Goal: Task Accomplishment & Management: Use online tool/utility

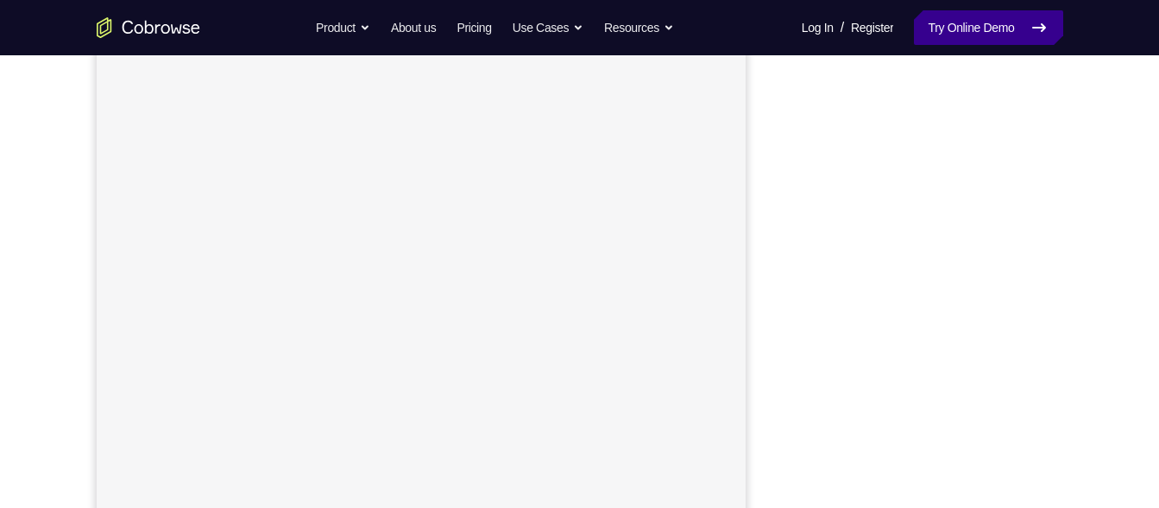
scroll to position [205, 0]
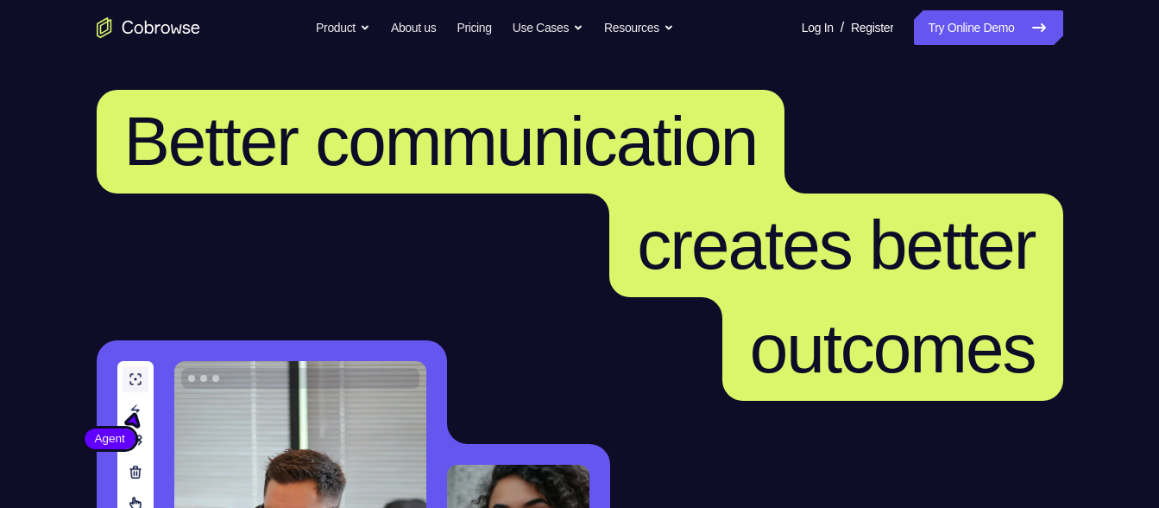
click at [934, 20] on link "Try Online Demo" at bounding box center [988, 27] width 148 height 35
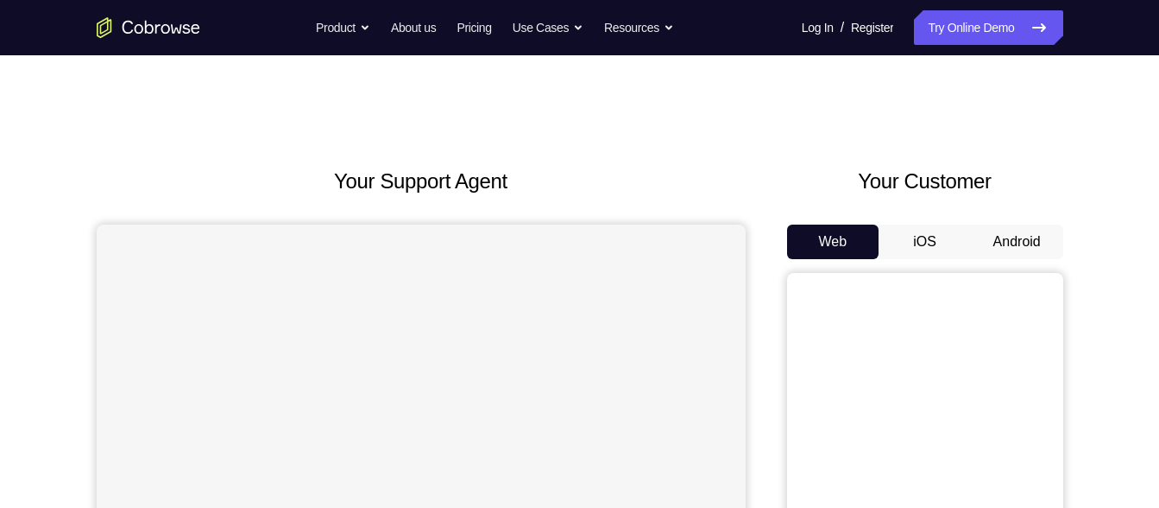
click at [1025, 243] on button "Android" at bounding box center [1017, 241] width 92 height 35
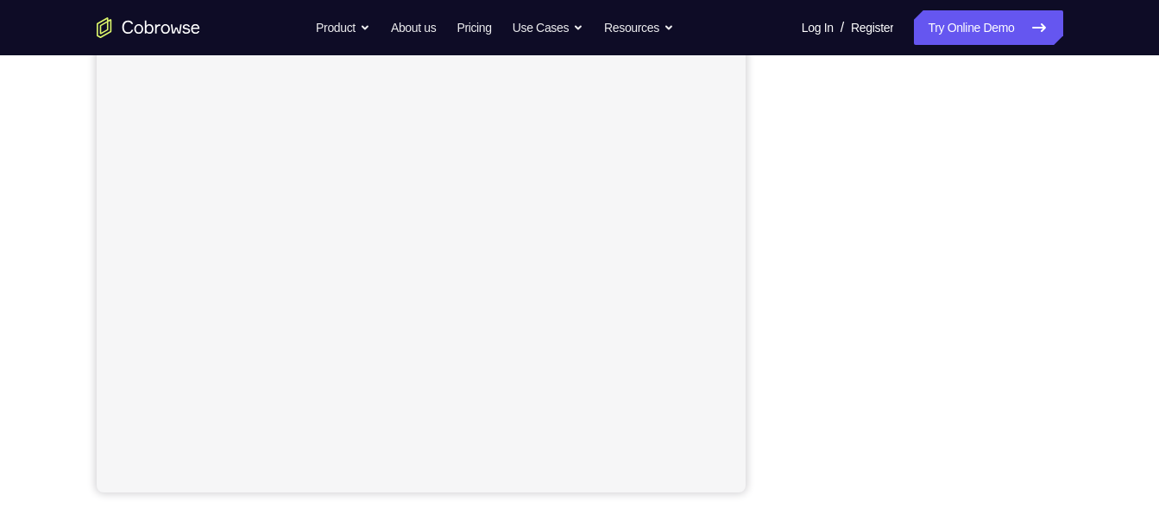
scroll to position [300, 0]
